Goal: Task Accomplishment & Management: Manage account settings

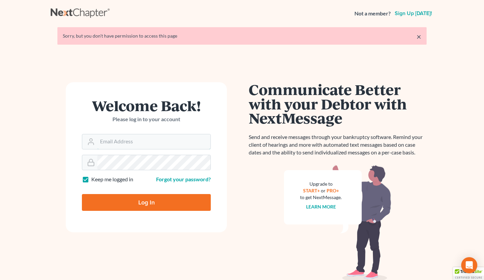
type input "[EMAIL_ADDRESS][DOMAIN_NAME]"
click at [156, 207] on input "Log In" at bounding box center [146, 202] width 129 height 17
type input "Thinking..."
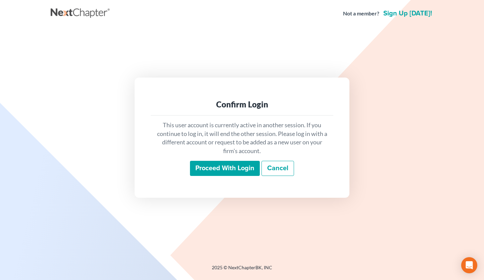
click at [217, 170] on input "Proceed with login" at bounding box center [225, 168] width 70 height 15
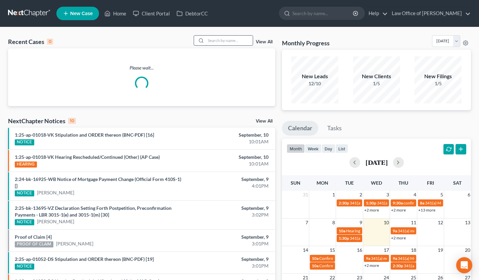
click at [213, 41] on input "search" at bounding box center [229, 41] width 47 height 10
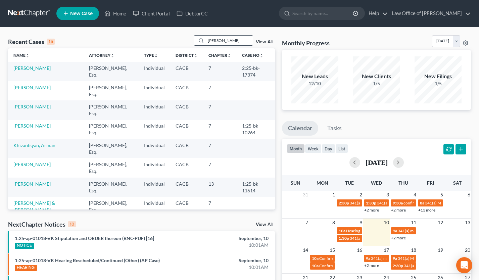
type input "shushanik"
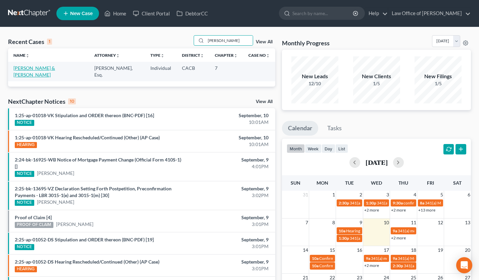
click at [38, 71] on link "[PERSON_NAME] & [PERSON_NAME]" at bounding box center [34, 71] width 42 height 12
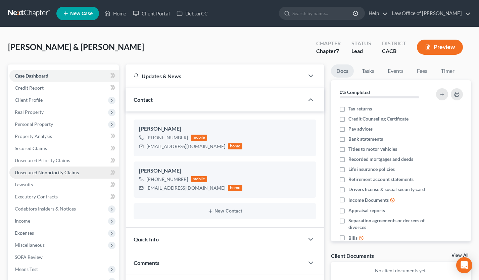
click at [76, 170] on span "Unsecured Nonpriority Claims" at bounding box center [47, 173] width 64 height 6
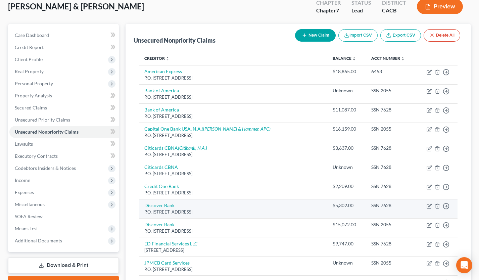
scroll to position [40, 0]
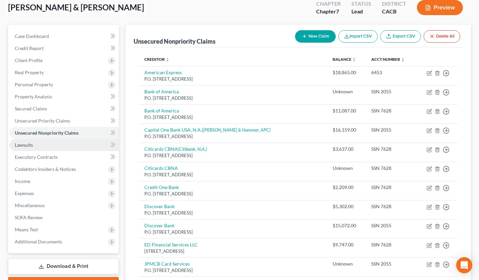
click at [40, 143] on link "Lawsuits" at bounding box center [63, 145] width 109 height 12
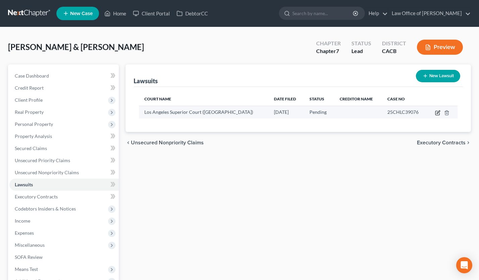
click at [437, 112] on icon "button" at bounding box center [438, 111] width 3 height 3
select select "4"
select select "0"
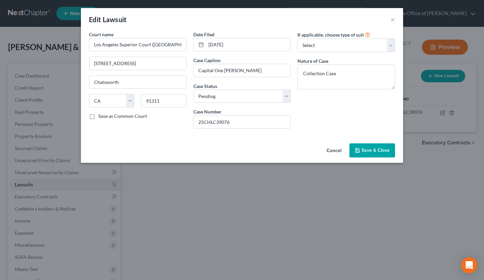
click at [332, 148] on button "Cancel" at bounding box center [334, 150] width 26 height 13
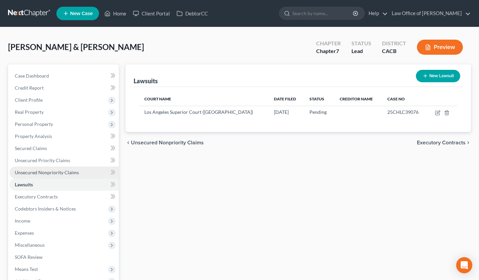
click at [63, 169] on link "Unsecured Nonpriority Claims" at bounding box center [63, 173] width 109 height 12
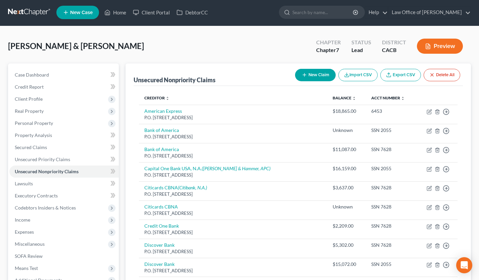
scroll to position [1, 0]
click at [20, 12] on link at bounding box center [29, 12] width 43 height 12
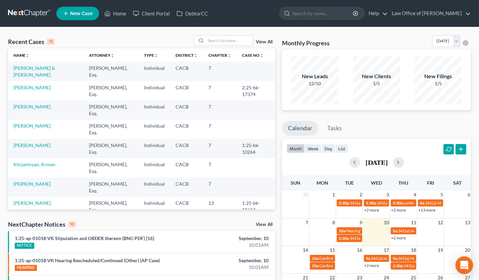
click at [465, 265] on icon "Open Intercom Messenger" at bounding box center [464, 265] width 8 height 9
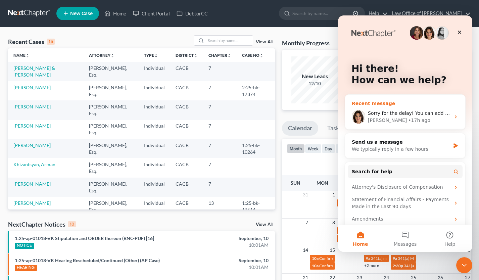
click at [418, 108] on div "Sorry for the delay! You can add CAEB as another district in your Account Setti…" at bounding box center [405, 116] width 120 height 25
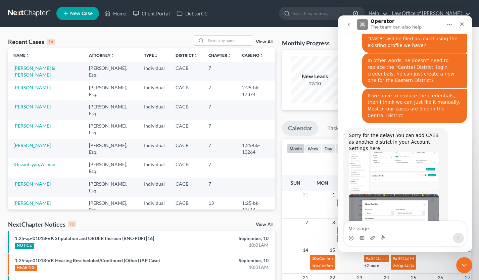
scroll to position [565, 0]
click at [398, 152] on img "Emma says…" at bounding box center [394, 171] width 90 height 39
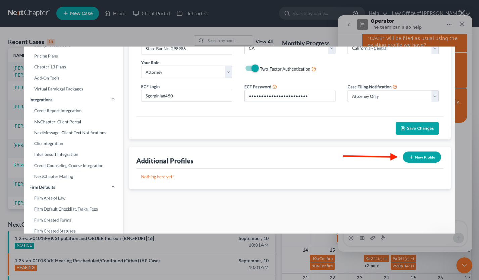
click at [323, 37] on div "Intercom messenger" at bounding box center [239, 140] width 479 height 280
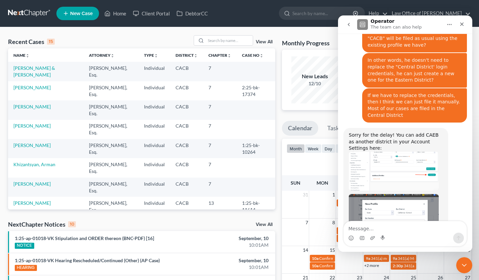
click at [391, 152] on img "Emma says…" at bounding box center [394, 171] width 90 height 39
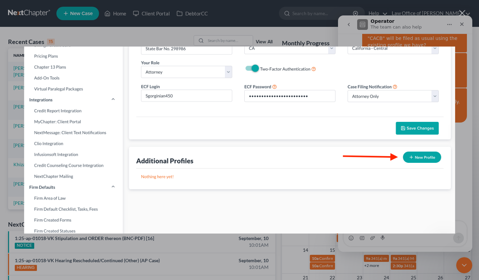
click at [472, 111] on div "Intercom messenger" at bounding box center [239, 140] width 479 height 280
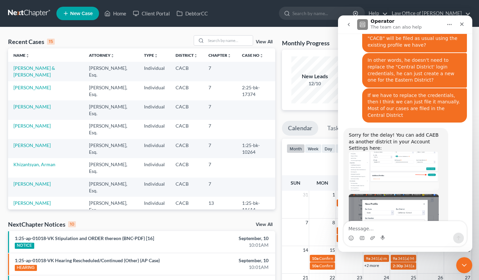
click at [405, 194] on img "Emma says…" at bounding box center [394, 228] width 90 height 68
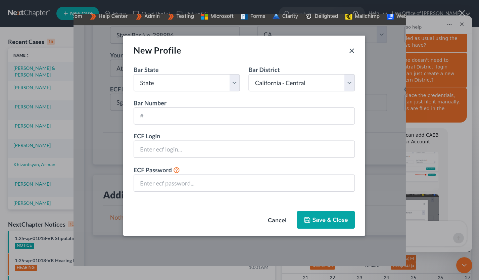
click at [390, 43] on img "Close" at bounding box center [239, 140] width 332 height 252
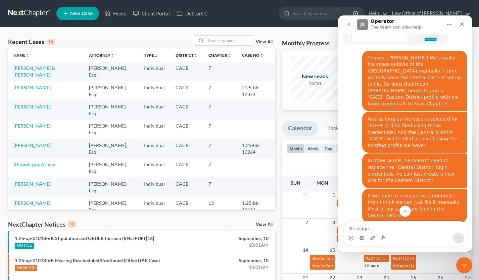
scroll to position [459, 0]
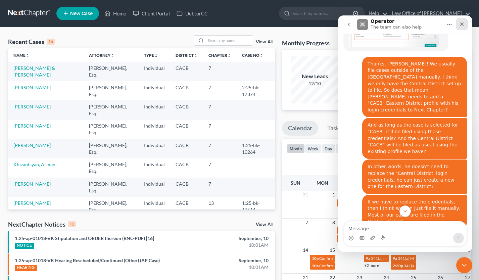
click at [464, 25] on icon "Close" at bounding box center [461, 23] width 5 height 5
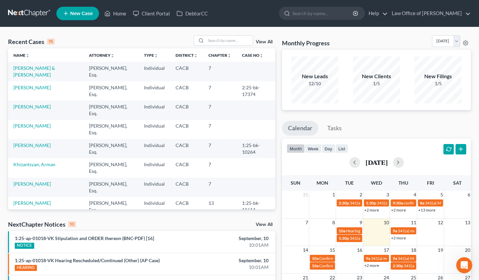
scroll to position [565, 0]
click at [215, 43] on input "search" at bounding box center [229, 41] width 47 height 10
type input "eric avakian"
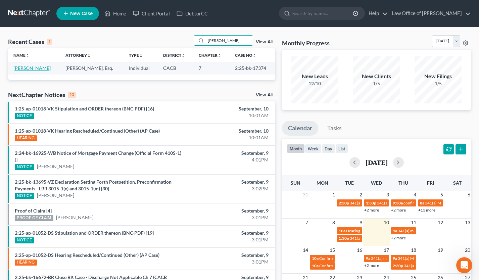
click at [38, 66] on link "[PERSON_NAME]" at bounding box center [31, 68] width 37 height 6
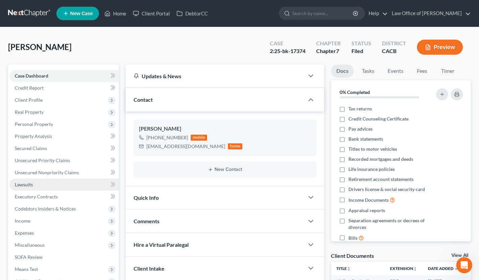
click at [47, 179] on link "Lawsuits" at bounding box center [63, 185] width 109 height 12
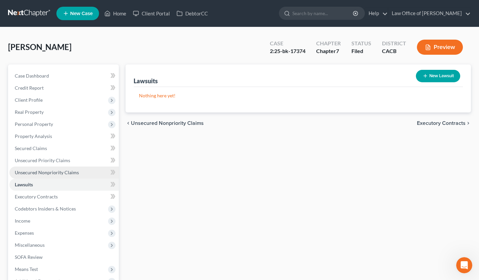
click at [69, 171] on span "Unsecured Nonpriority Claims" at bounding box center [47, 173] width 64 height 6
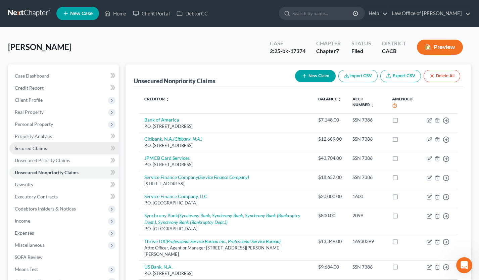
click at [38, 147] on span "Secured Claims" at bounding box center [31, 148] width 32 height 6
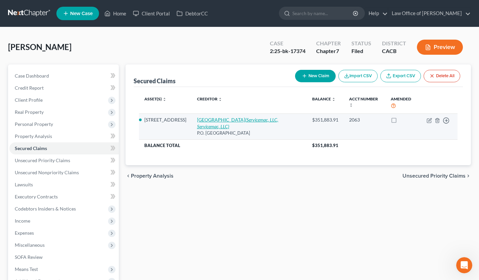
click at [252, 117] on icon "(Servicemac, LLC, Servicemac, LLC)" at bounding box center [237, 123] width 81 height 12
select select "10"
select select "2"
select select "0"
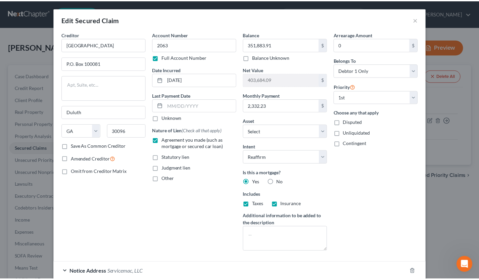
scroll to position [682, 0]
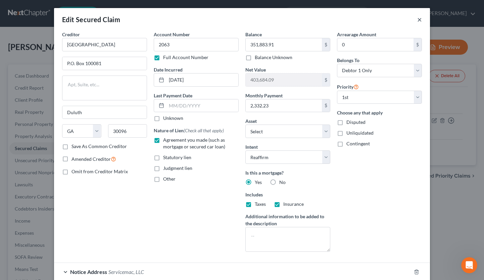
click at [419, 20] on button "×" at bounding box center [419, 19] width 5 height 8
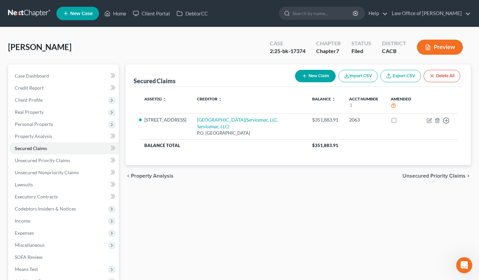
scroll to position [76, 0]
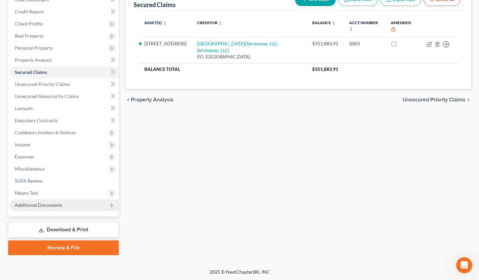
click at [55, 202] on span "Additional Documents" at bounding box center [38, 205] width 47 height 6
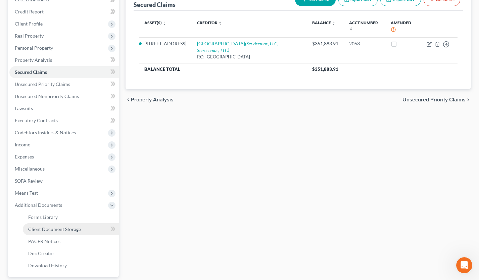
click at [66, 230] on span "Client Document Storage" at bounding box center [54, 229] width 53 height 6
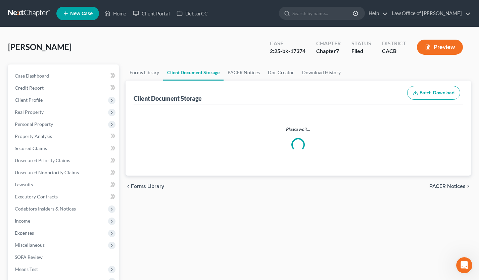
select select "65"
select select "72"
select select "30"
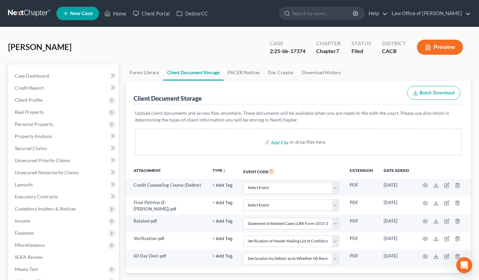
click at [34, 13] on link at bounding box center [29, 13] width 43 height 12
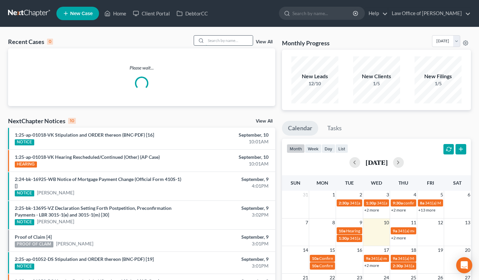
click at [217, 44] on input "search" at bounding box center [229, 41] width 47 height 10
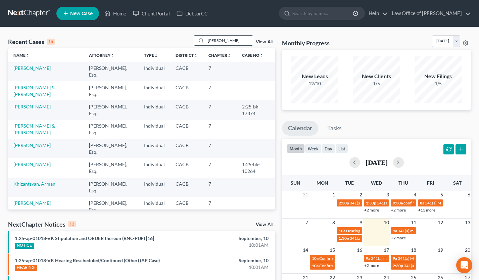
type input "[PERSON_NAME]"
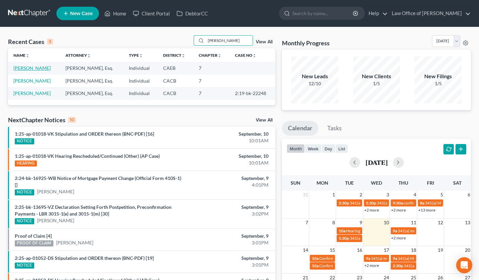
click at [27, 69] on link "[PERSON_NAME]" at bounding box center [31, 68] width 37 height 6
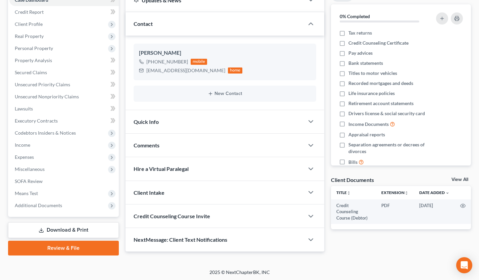
scroll to position [76, 0]
click at [76, 202] on span "Additional Documents" at bounding box center [63, 205] width 109 height 12
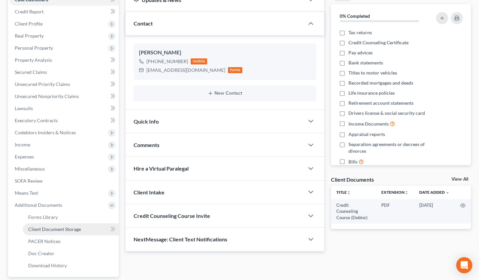
click at [61, 234] on link "Client Document Storage" at bounding box center [71, 229] width 96 height 12
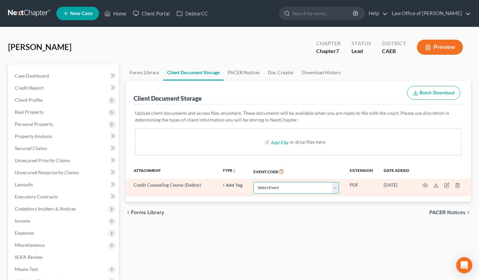
click at [281, 192] on select "Select Event Verification of Master Address List Form" at bounding box center [296, 188] width 86 height 12
click at [269, 186] on select "Select Event Verification of Master Address List Form" at bounding box center [296, 188] width 86 height 12
click at [314, 193] on select "Select Event Verification of Master Address List Form" at bounding box center [296, 188] width 86 height 12
click at [423, 185] on icon "button" at bounding box center [425, 185] width 5 height 5
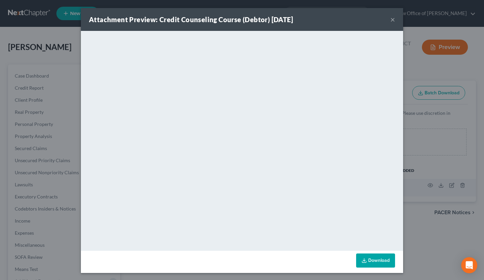
click at [390, 20] on button "×" at bounding box center [392, 19] width 5 height 8
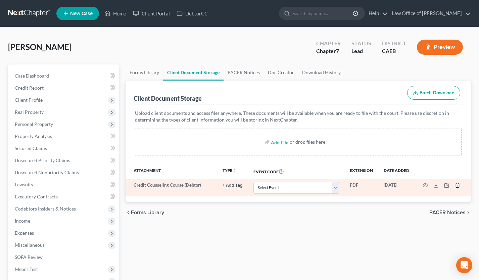
click at [458, 185] on icon "button" at bounding box center [457, 185] width 5 height 5
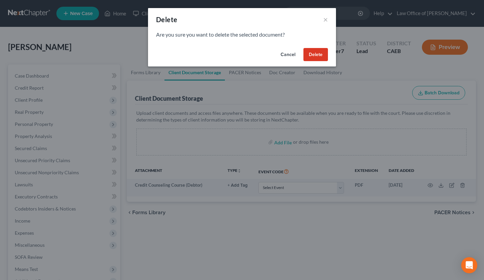
click at [321, 50] on button "Delete" at bounding box center [315, 54] width 25 height 13
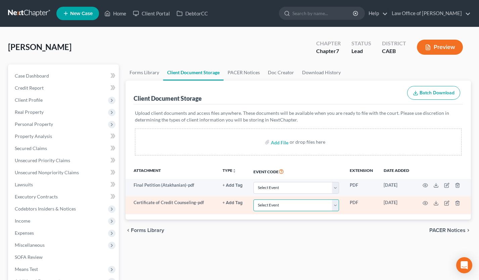
click at [296, 205] on select "Select Event Verification of Master Address List Form" at bounding box center [296, 205] width 86 height 12
click at [457, 203] on line "button" at bounding box center [457, 203] width 0 height 1
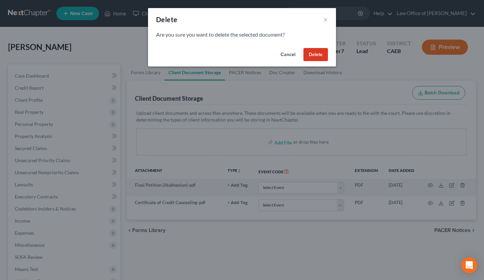
click at [321, 57] on button "Delete" at bounding box center [315, 54] width 25 height 13
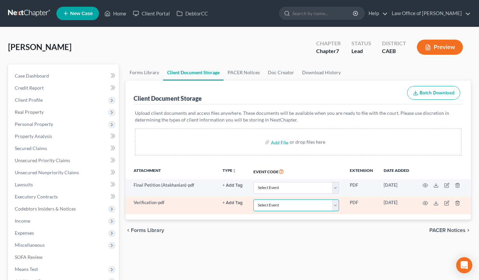
click at [297, 208] on select "Select Event Verification of Master Address List Form" at bounding box center [296, 205] width 86 height 12
select select "0"
click at [253, 199] on select "Select Event Verification of Master Address List Form" at bounding box center [296, 205] width 86 height 12
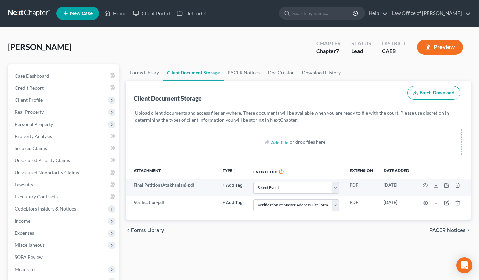
click at [298, 230] on div "chevron_left Forms Library PACER Notices chevron_right" at bounding box center [298, 230] width 345 height 21
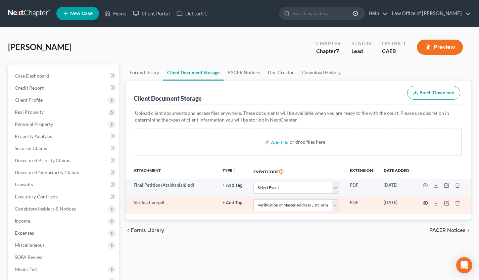
click at [424, 203] on icon "button" at bounding box center [425, 202] width 5 height 5
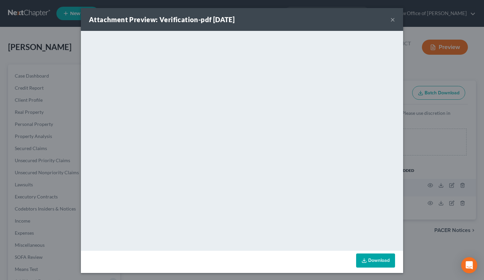
click at [390, 20] on button "×" at bounding box center [392, 19] width 5 height 8
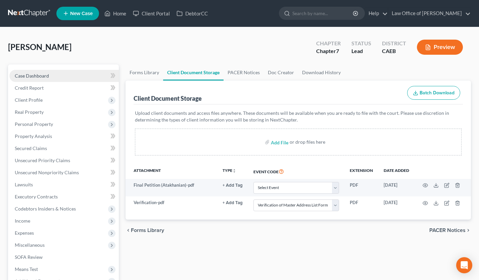
click at [48, 72] on link "Case Dashboard" at bounding box center [63, 76] width 109 height 12
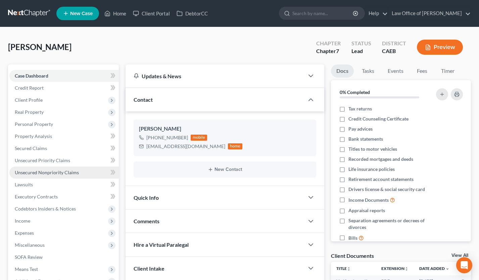
click at [77, 171] on span "Unsecured Nonpriority Claims" at bounding box center [47, 173] width 64 height 6
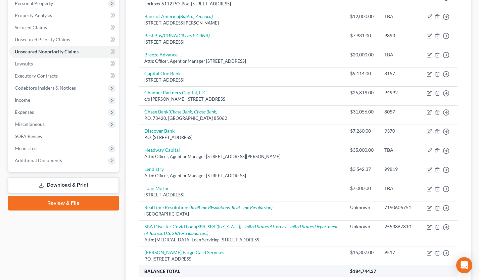
scroll to position [24, 0]
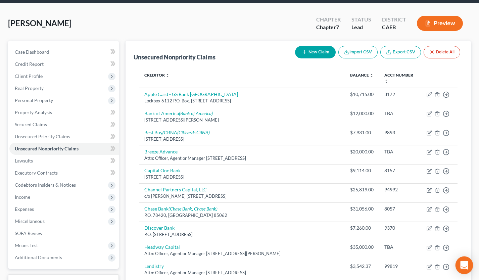
click at [467, 266] on icon "Open Intercom Messenger" at bounding box center [464, 265] width 9 height 9
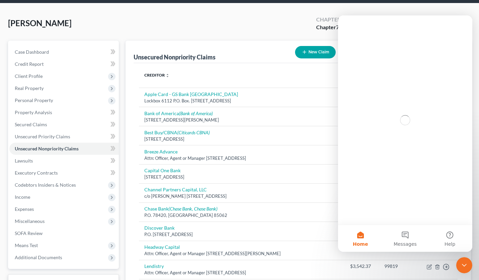
scroll to position [0, 0]
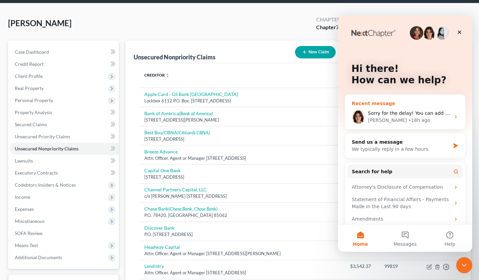
click at [422, 118] on div "[PERSON_NAME] • 18h ago" at bounding box center [409, 120] width 83 height 7
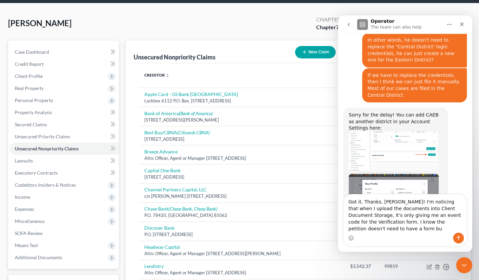
scroll to position [592, 0]
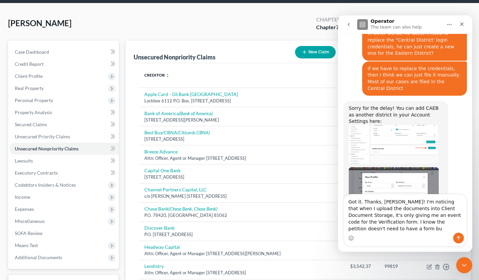
drag, startPoint x: 379, startPoint y: 226, endPoint x: 396, endPoint y: 202, distance: 30.0
click at [396, 202] on textarea "Got it. Thanks, [PERSON_NAME]! I'm noticing that when I upload the documents in…" at bounding box center [405, 213] width 123 height 38
click at [403, 217] on textarea "Got it. Thanks, [PERSON_NAME]! I'm noticing that when I upload the documents in…" at bounding box center [405, 213] width 123 height 38
drag, startPoint x: 363, startPoint y: 229, endPoint x: 453, endPoint y: 225, distance: 89.4
click at [453, 225] on textarea "Got it. Thanks, [PERSON_NAME]! I'm noticing that when I upload the documents in…" at bounding box center [405, 213] width 123 height 38
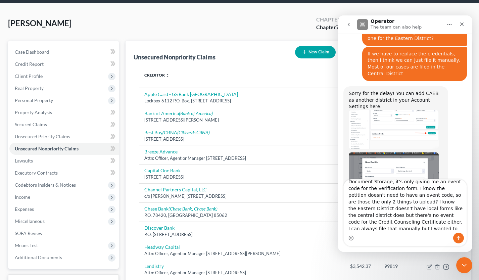
scroll to position [24, 0]
type textarea "Got it. Thanks, [PERSON_NAME]! I'm noticing that when I upload the documents in…"
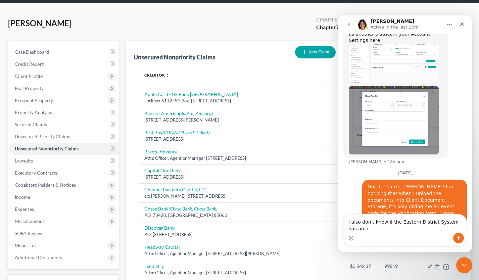
scroll to position [689, 0]
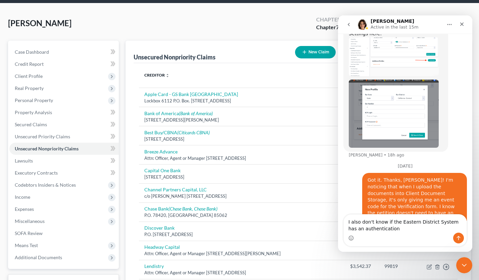
type textarea "I also don't know if the Eastern District System has an authentication"
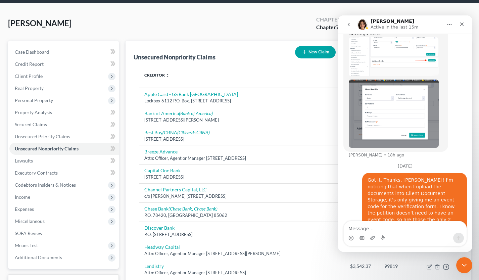
scroll to position [682, 0]
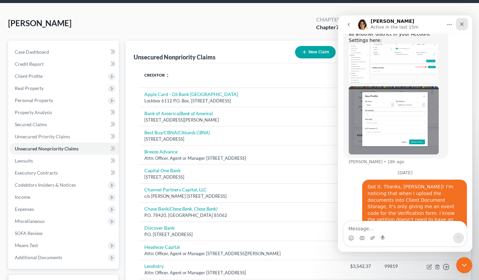
click at [463, 24] on icon "Close" at bounding box center [461, 23] width 5 height 5
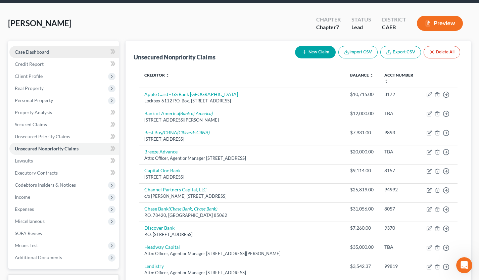
click at [20, 50] on span "Case Dashboard" at bounding box center [32, 52] width 34 height 6
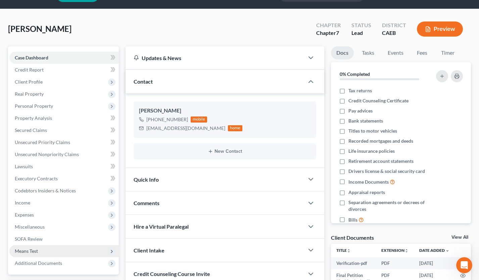
scroll to position [76, 0]
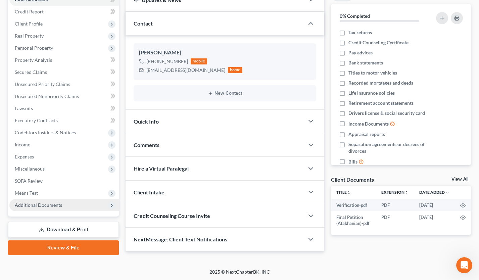
click at [57, 203] on span "Additional Documents" at bounding box center [38, 205] width 47 height 6
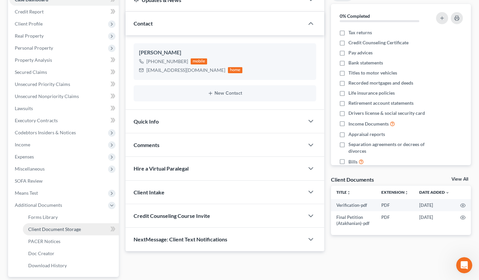
click at [73, 230] on span "Client Document Storage" at bounding box center [54, 229] width 53 height 6
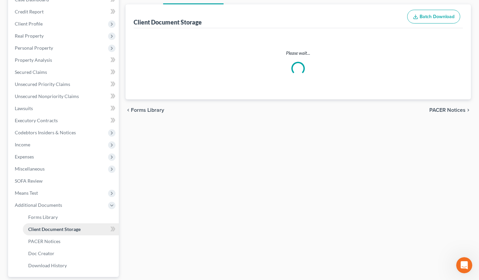
scroll to position [4, 0]
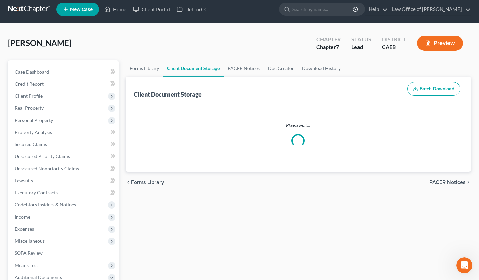
select select "0"
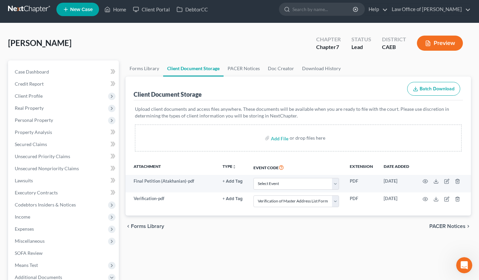
scroll to position [0, 0]
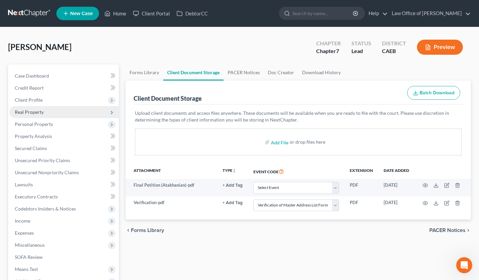
click at [28, 110] on span "Real Property" at bounding box center [29, 112] width 29 height 6
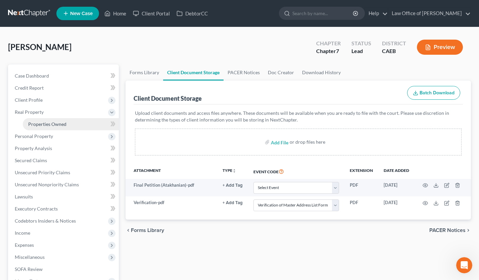
click at [48, 125] on span "Properties Owned" at bounding box center [47, 124] width 38 height 6
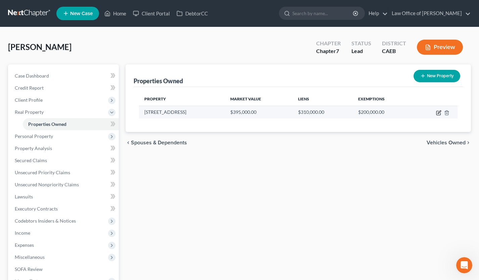
click at [437, 112] on icon "button" at bounding box center [438, 112] width 5 height 5
select select "4"
select select "0"
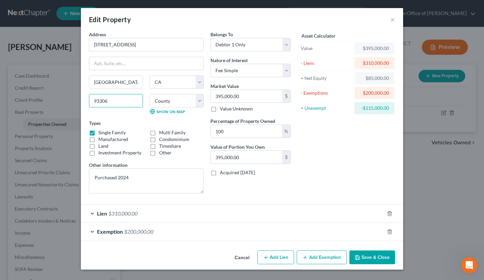
drag, startPoint x: 98, startPoint y: 99, endPoint x: 82, endPoint y: 99, distance: 16.5
click at [82, 99] on div "Address * 9812 [GEOGRAPHIC_DATA] [GEOGRAPHIC_DATA] [US_STATE][GEOGRAPHIC_DATA] …" at bounding box center [242, 139] width 322 height 217
click at [391, 20] on button "×" at bounding box center [392, 19] width 5 height 8
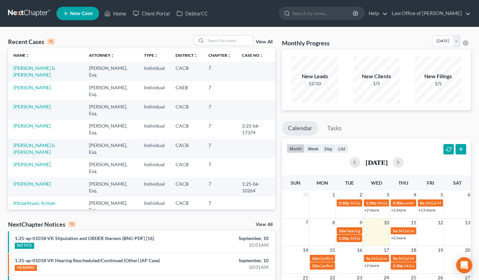
click at [52, 149] on td "[PERSON_NAME] & [PERSON_NAME]" at bounding box center [46, 148] width 76 height 19
click at [52, 146] on link "[PERSON_NAME] & [PERSON_NAME]" at bounding box center [34, 148] width 42 height 12
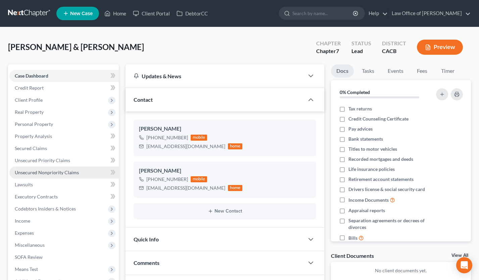
click at [64, 176] on link "Unsecured Nonpriority Claims" at bounding box center [63, 173] width 109 height 12
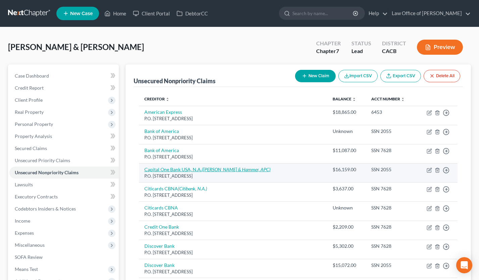
click at [174, 170] on link "Capital One Bank USA, N.A. (Suttell & Hammer, APC)" at bounding box center [207, 170] width 126 height 6
select select "46"
select select "2"
select select "0"
select select "50"
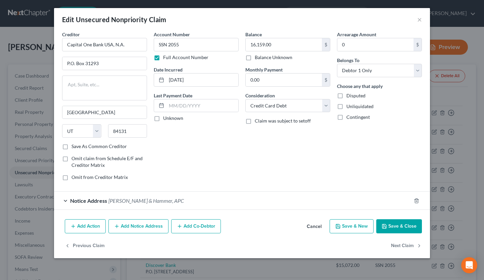
click at [153, 206] on div "Notice Address Suttell & Hammer, APC" at bounding box center [232, 201] width 357 height 18
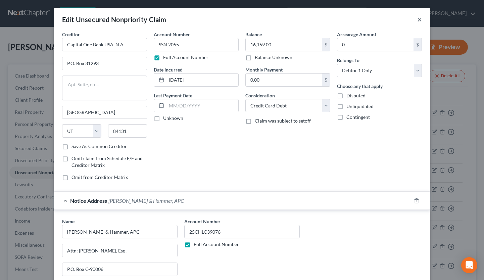
click at [417, 20] on button "×" at bounding box center [419, 19] width 5 height 8
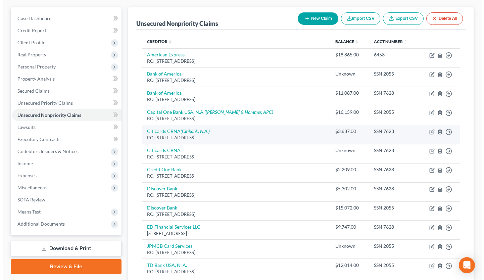
scroll to position [93, 0]
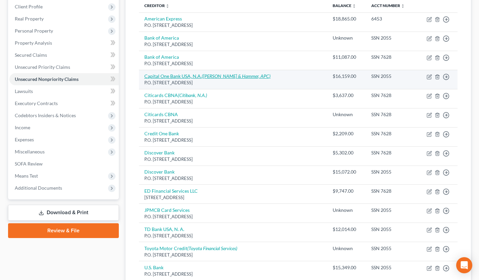
click at [224, 75] on icon "(Suttell & Hammer, APC)" at bounding box center [236, 76] width 69 height 6
select select "46"
select select "2"
select select "0"
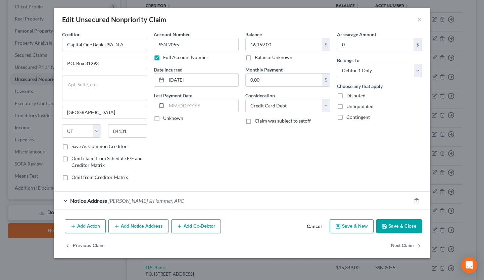
click at [147, 229] on button "Add Notice Address" at bounding box center [138, 226] width 60 height 14
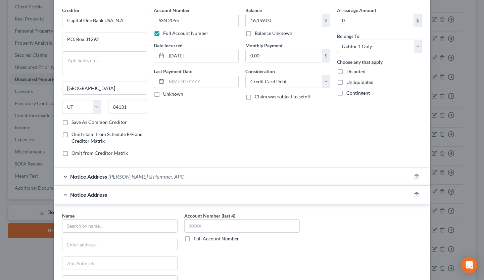
scroll to position [65, 0]
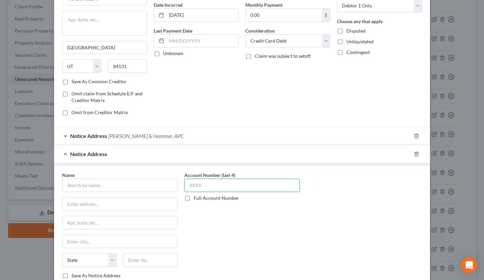
click at [210, 186] on input "text" at bounding box center [241, 185] width 115 height 13
type input "6200"
click at [97, 187] on input "text" at bounding box center [119, 185] width 115 height 13
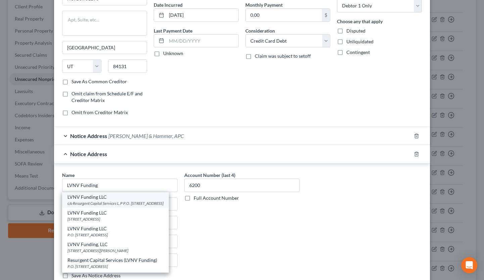
click at [104, 205] on div "c/o Resurgent Capital Services L.P P.O. Box 1269, Greenville, SC 29602" at bounding box center [115, 203] width 96 height 6
type input "LVNV Funding LLC"
type input "c/o Resurgent Capital Services L.P"
type input "P.O. Box 1269"
type input "Greenville"
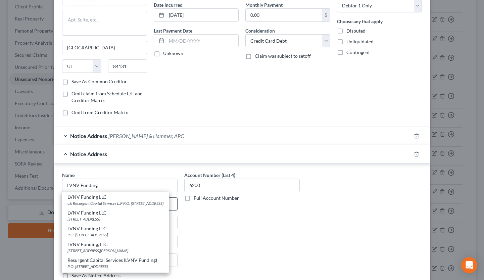
select select "42"
type input "29602"
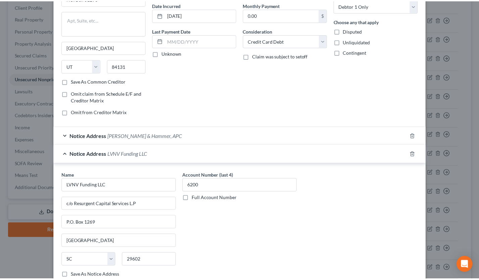
scroll to position [131, 0]
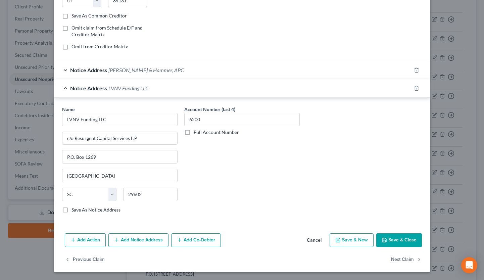
click at [384, 238] on icon "button" at bounding box center [384, 240] width 4 height 4
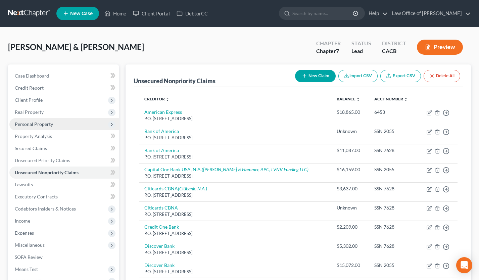
scroll to position [0, 0]
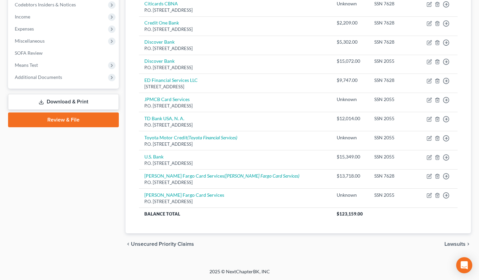
click at [78, 105] on link "Download & Print" at bounding box center [63, 102] width 111 height 16
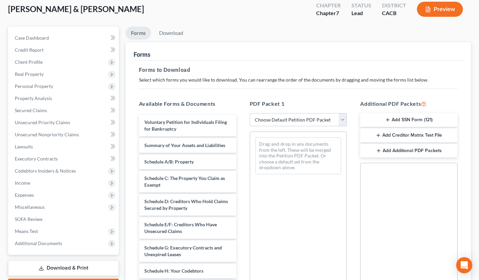
scroll to position [134, 0]
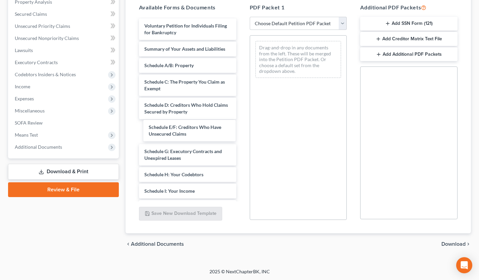
drag, startPoint x: 202, startPoint y: 132, endPoint x: 313, endPoint y: 123, distance: 110.9
click at [242, 122] on div "Schedule E/F: Creditors Who Have Unsecured Claims Voluntary Petition for Indivi…" at bounding box center [188, 202] width 108 height 368
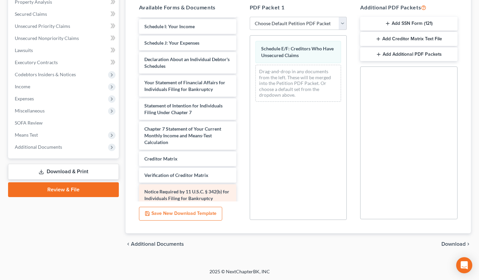
scroll to position [171, 0]
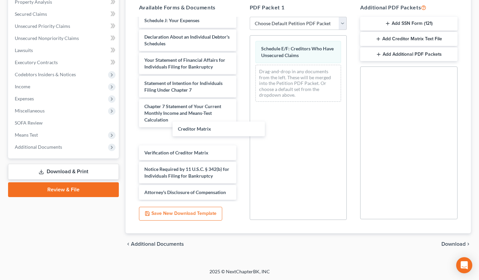
drag, startPoint x: 191, startPoint y: 125, endPoint x: 330, endPoint y: 115, distance: 138.6
click at [242, 112] on div "Creditor Matrix Voluntary Petition for Individuals Filing for Bankruptcy Summar…" at bounding box center [188, 27] width 108 height 345
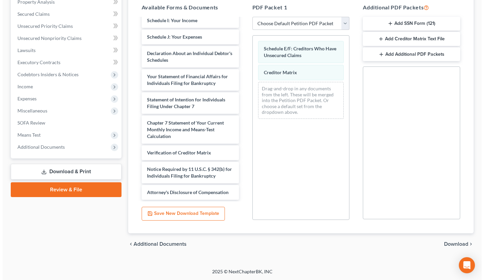
scroll to position [0, 0]
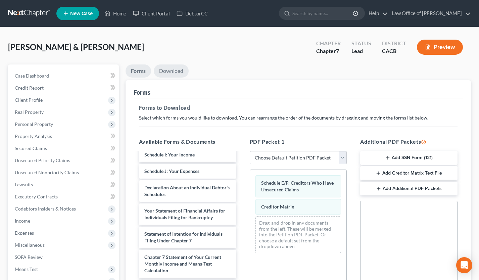
click at [170, 69] on link "Download" at bounding box center [171, 70] width 35 height 13
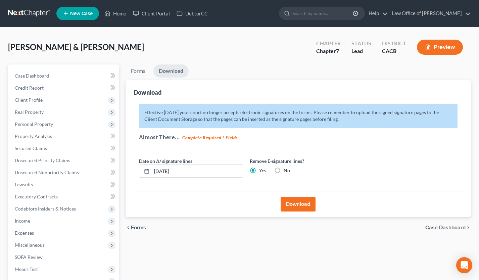
click at [301, 204] on button "Download" at bounding box center [298, 204] width 35 height 15
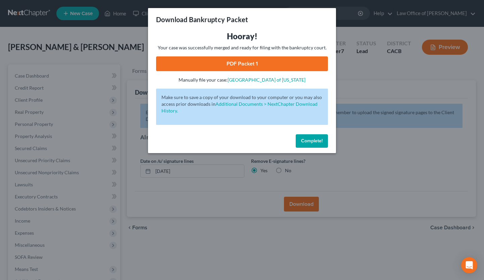
click at [257, 64] on link "PDF Packet 1" at bounding box center [242, 63] width 172 height 15
click at [313, 139] on span "Complete!" at bounding box center [311, 141] width 21 height 6
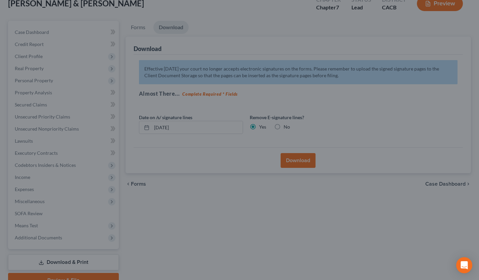
scroll to position [76, 0]
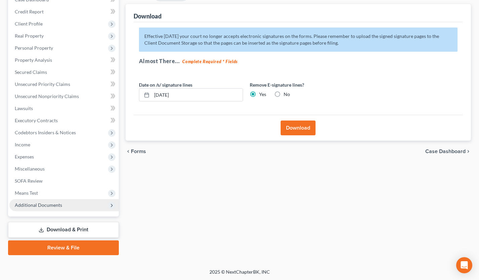
click at [56, 208] on span "Additional Documents" at bounding box center [63, 205] width 109 height 12
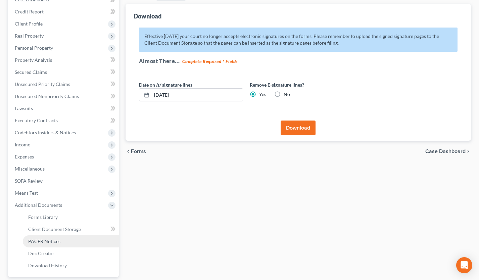
click at [65, 237] on link "PACER Notices" at bounding box center [71, 241] width 96 height 12
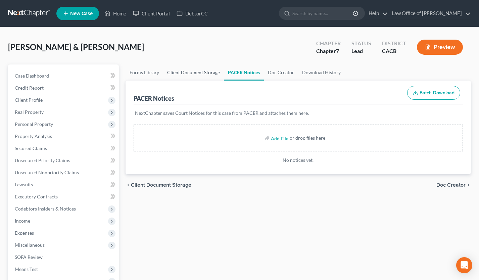
drag, startPoint x: 189, startPoint y: 75, endPoint x: 191, endPoint y: 79, distance: 3.9
click at [189, 75] on link "Client Document Storage" at bounding box center [193, 72] width 61 height 16
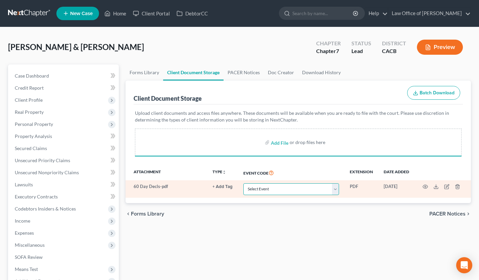
click at [272, 188] on select "Select Event Amended Chapter 11 Plan Amended Chapter 11 Small Business Plan Ame…" at bounding box center [291, 189] width 96 height 12
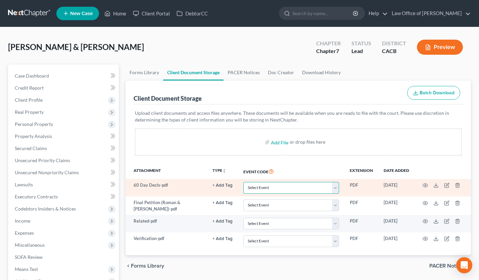
click at [270, 188] on select "Select Event Amended Chapter 11 Plan Amended Chapter 11 Small Business Plan Ame…" at bounding box center [291, 188] width 96 height 12
select select "30"
click at [243, 182] on select "Select Event Amended Chapter 11 Plan Amended Chapter 11 Small Business Plan Ame…" at bounding box center [291, 188] width 96 height 12
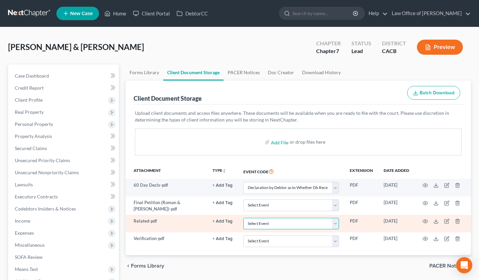
click at [264, 224] on select "Select Event Amended Chapter 11 Plan Amended Chapter 11 Small Business Plan Ame…" at bounding box center [291, 224] width 96 height 12
select select "65"
click at [243, 218] on select "Select Event Amended Chapter 11 Plan Amended Chapter 11 Small Business Plan Ame…" at bounding box center [291, 224] width 96 height 12
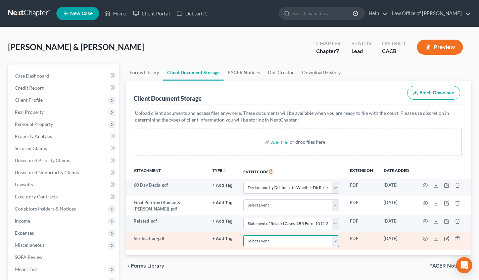
click at [260, 244] on select "Select Event Amended Chapter 11 Plan Amended Chapter 11 Small Business Plan Ame…" at bounding box center [291, 241] width 96 height 12
select select "72"
click at [243, 235] on select "Select Event Amended Chapter 11 Plan Amended Chapter 11 Small Business Plan Ame…" at bounding box center [291, 241] width 96 height 12
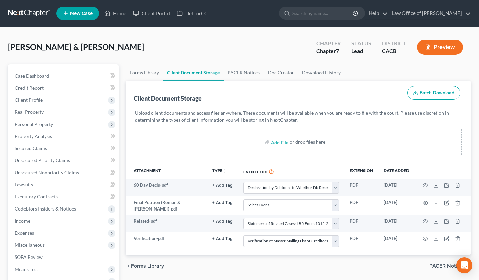
click at [57, 67] on div "Case Dashboard Payments Invoices Payments Payments Credit Report Client Profile…" at bounding box center [63, 208] width 111 height 289
click at [59, 75] on link "Case Dashboard" at bounding box center [63, 76] width 109 height 12
